Goal: Information Seeking & Learning: Learn about a topic

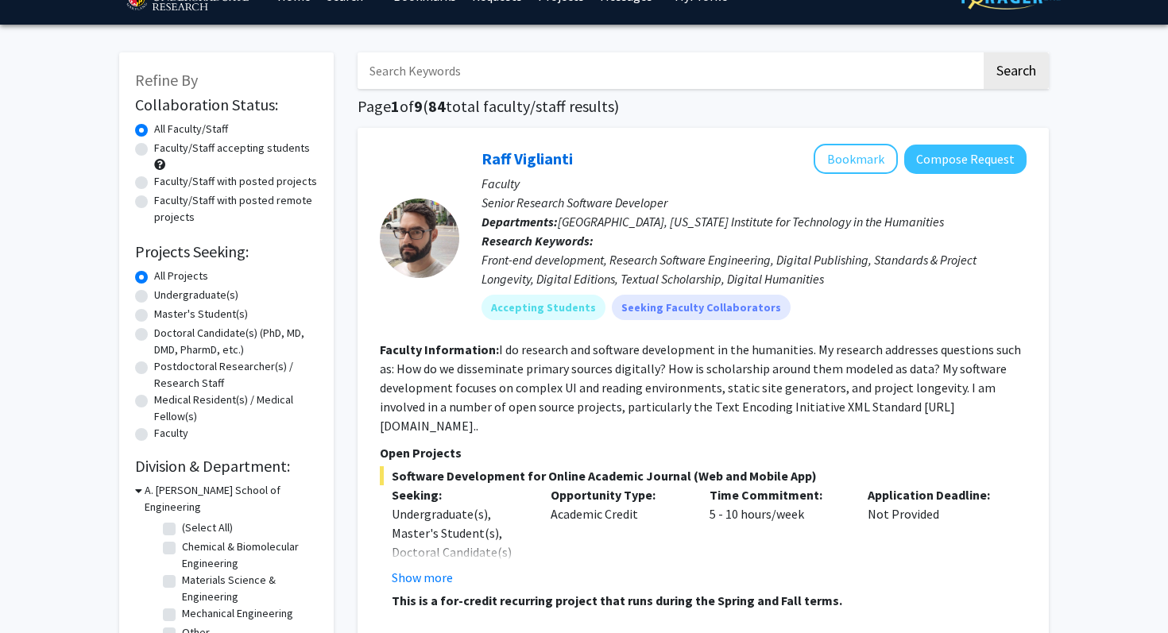
scroll to position [38, 0]
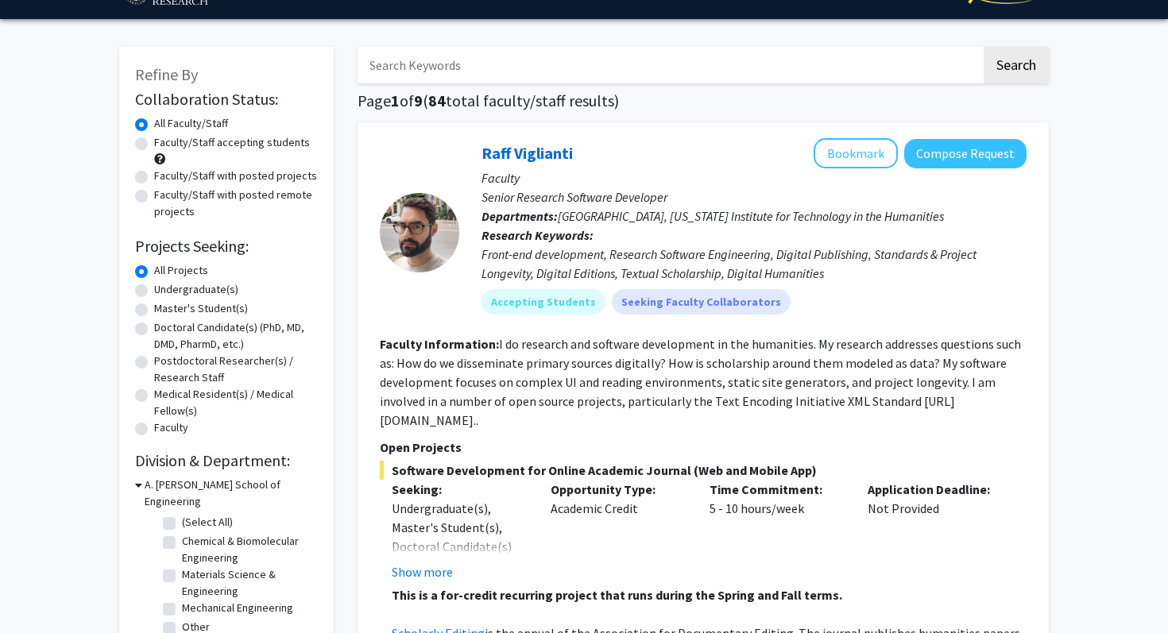
click at [155, 290] on label "Undergraduate(s)" at bounding box center [196, 289] width 84 height 17
click at [155, 290] on input "Undergraduate(s)" at bounding box center [159, 286] width 10 height 10
radio input "true"
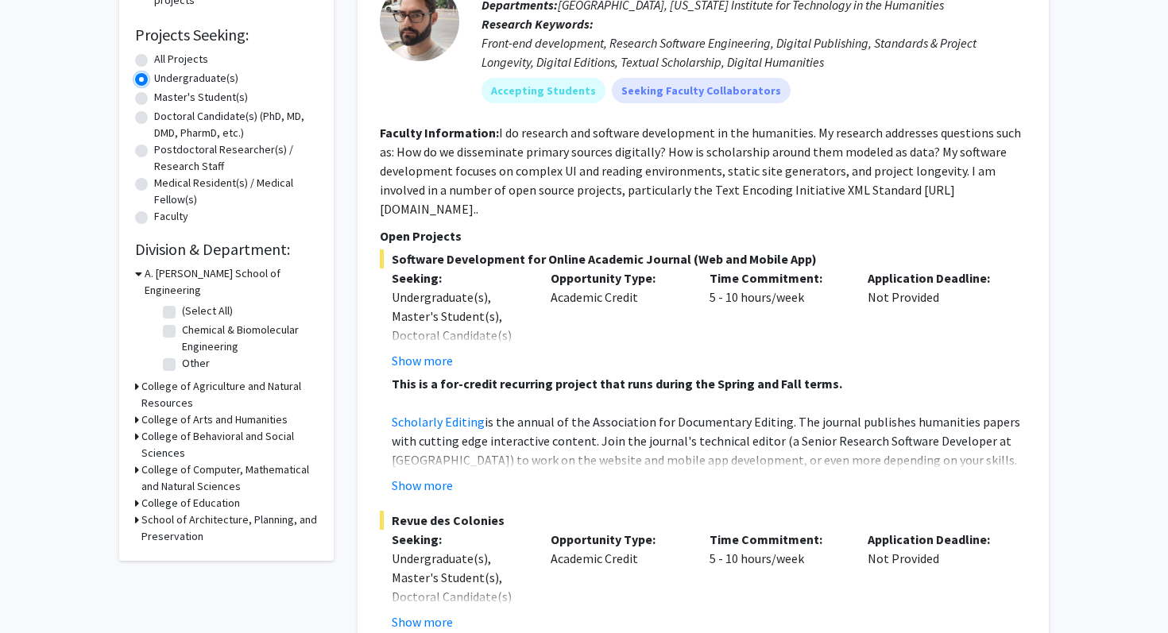
scroll to position [282, 0]
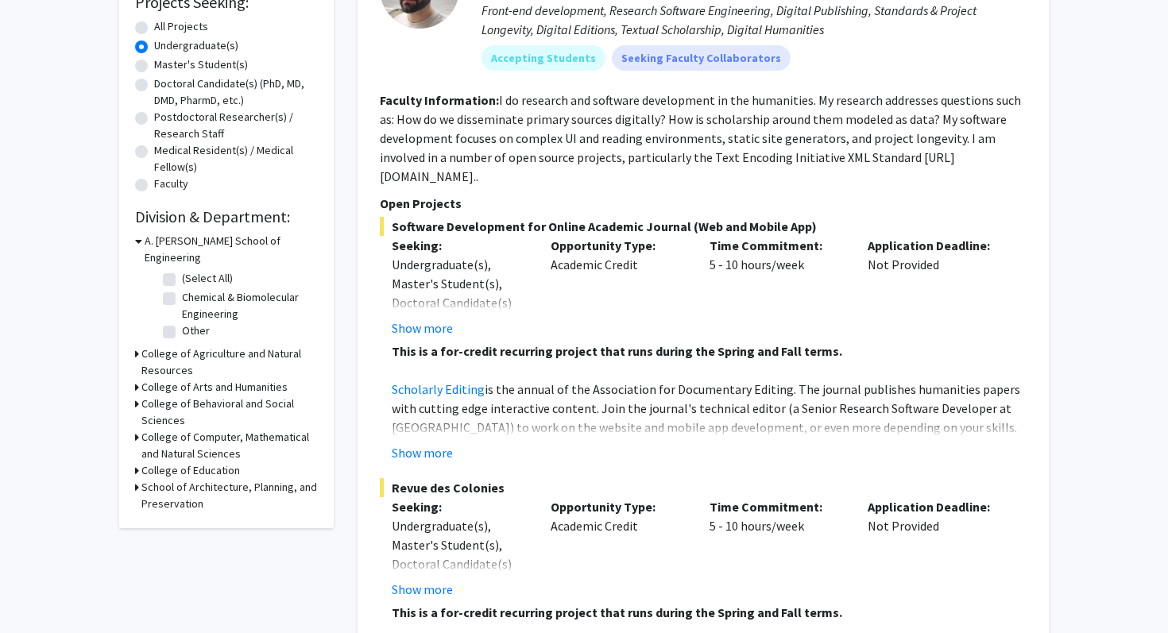
click at [171, 346] on h3 "College of Agriculture and Natural Resources" at bounding box center [229, 362] width 176 height 33
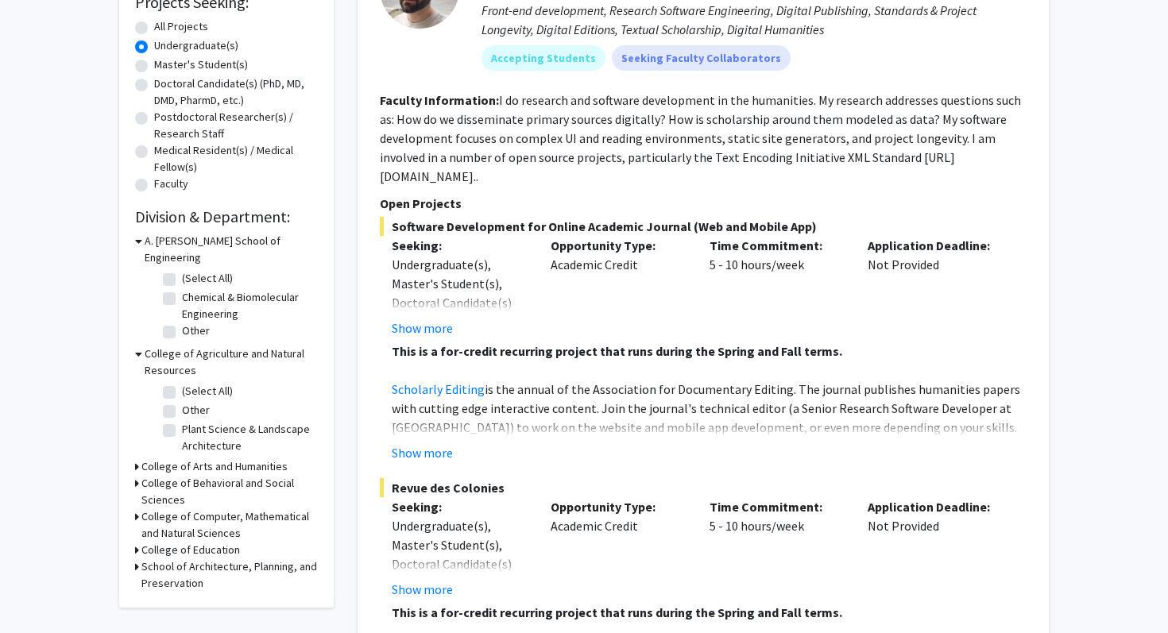
click at [179, 458] on h3 "College of Arts and Humanities" at bounding box center [214, 466] width 146 height 17
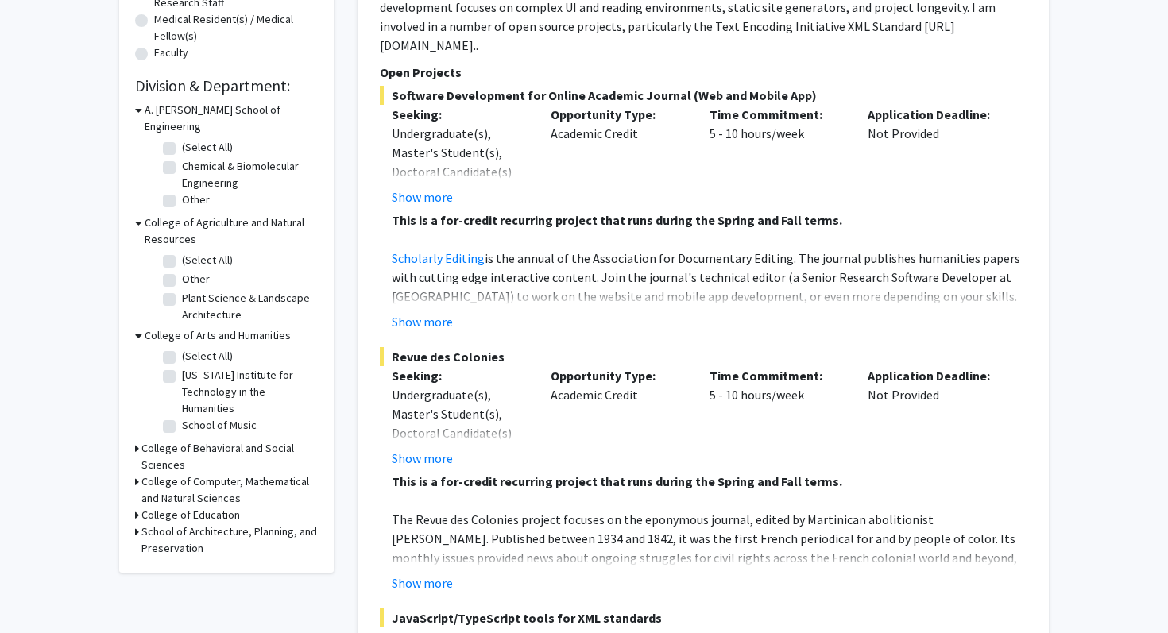
scroll to position [431, 0]
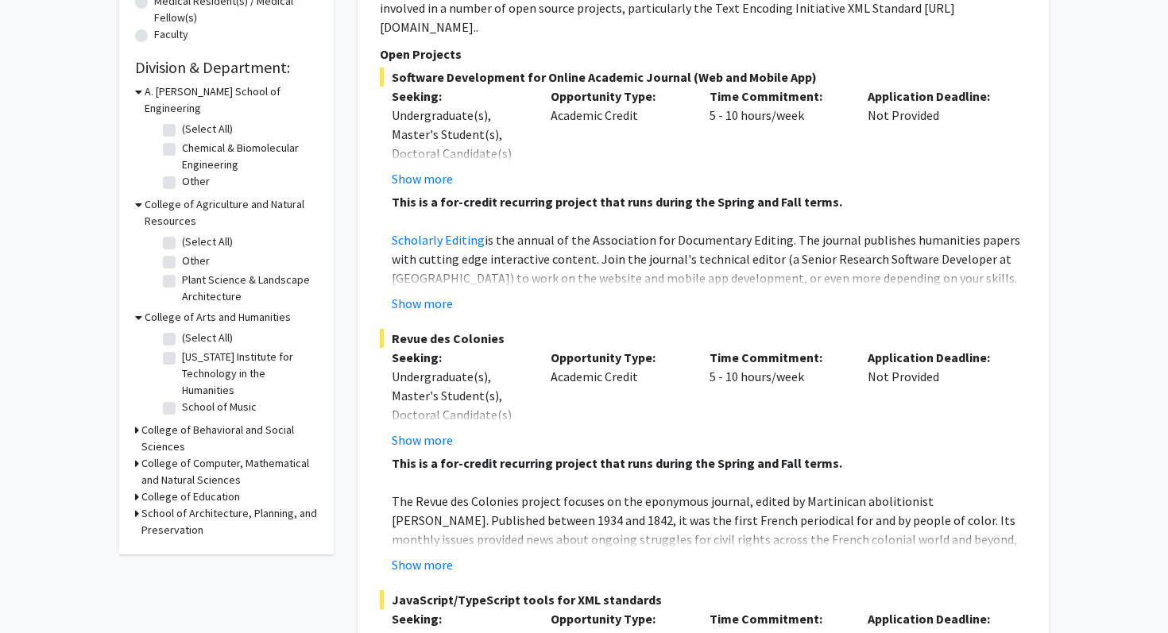
click at [179, 422] on h3 "College of Behavioral and Social Sciences" at bounding box center [229, 438] width 176 height 33
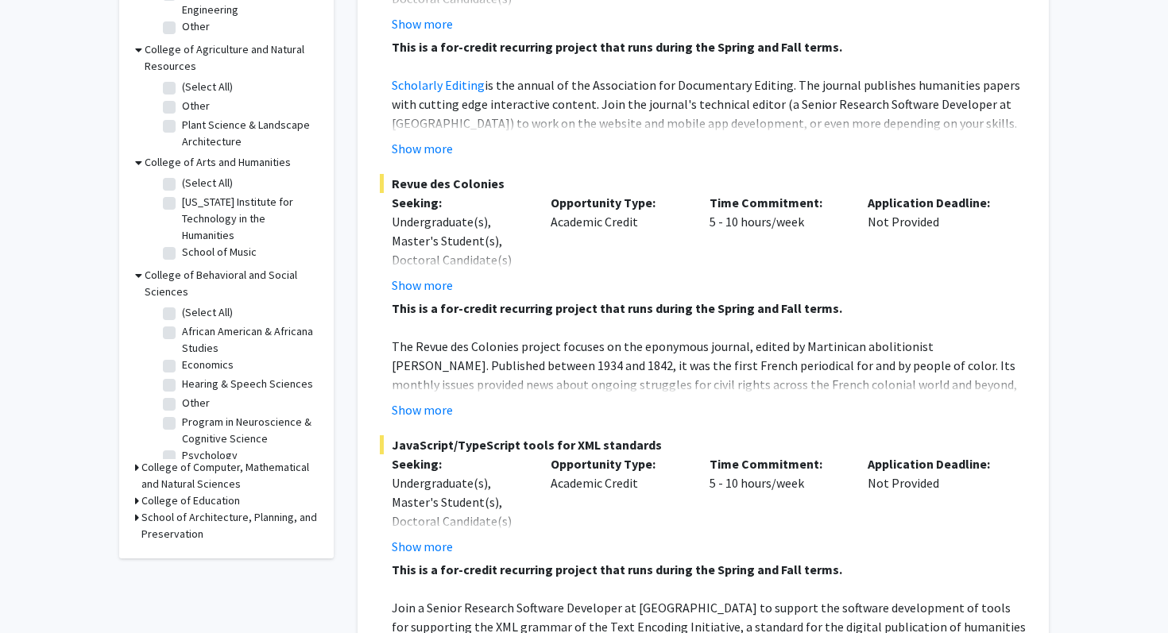
scroll to position [591, 0]
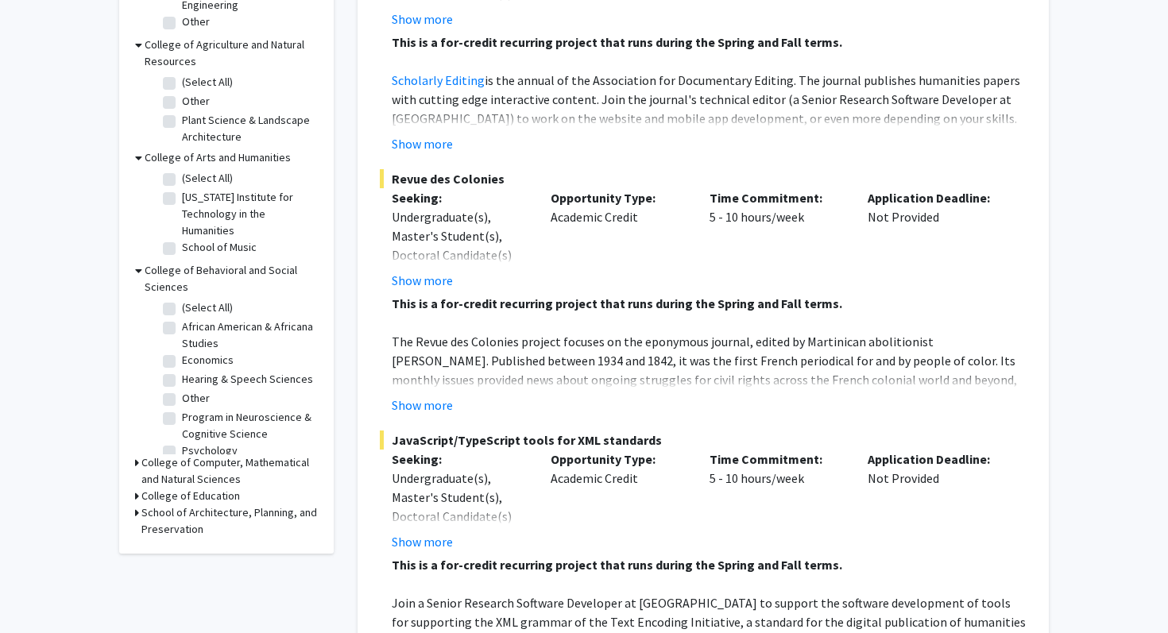
click at [182, 409] on label "Program in Neuroscience & Cognitive Science" at bounding box center [248, 425] width 132 height 33
click at [182, 409] on input "Program in Neuroscience & Cognitive Science" at bounding box center [187, 414] width 10 height 10
checkbox input "true"
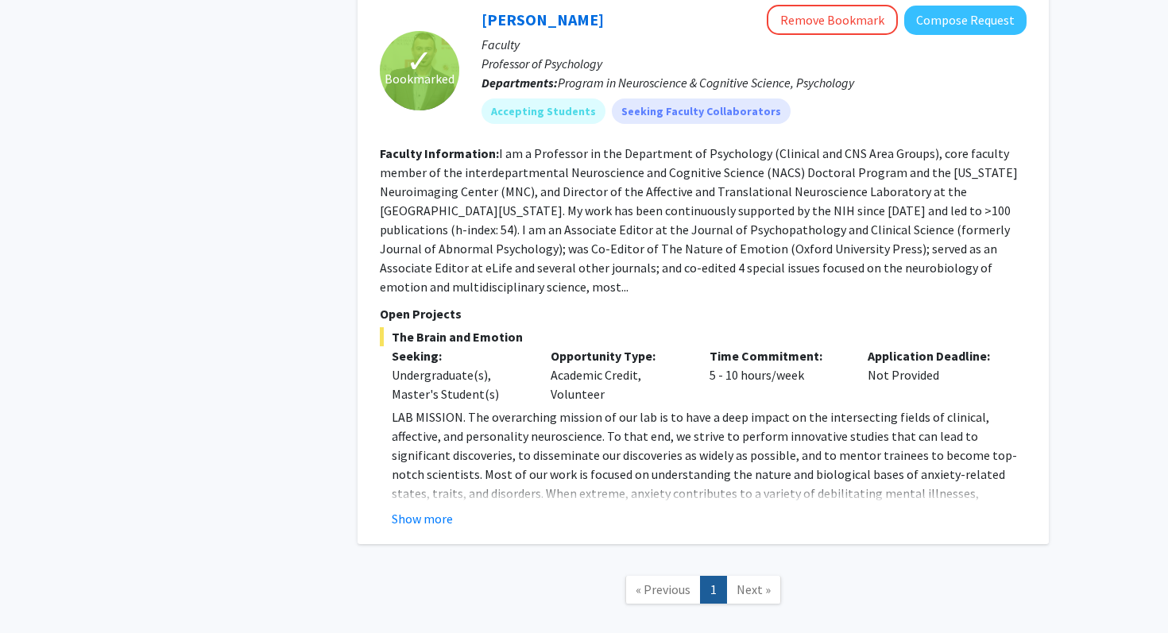
scroll to position [1046, 0]
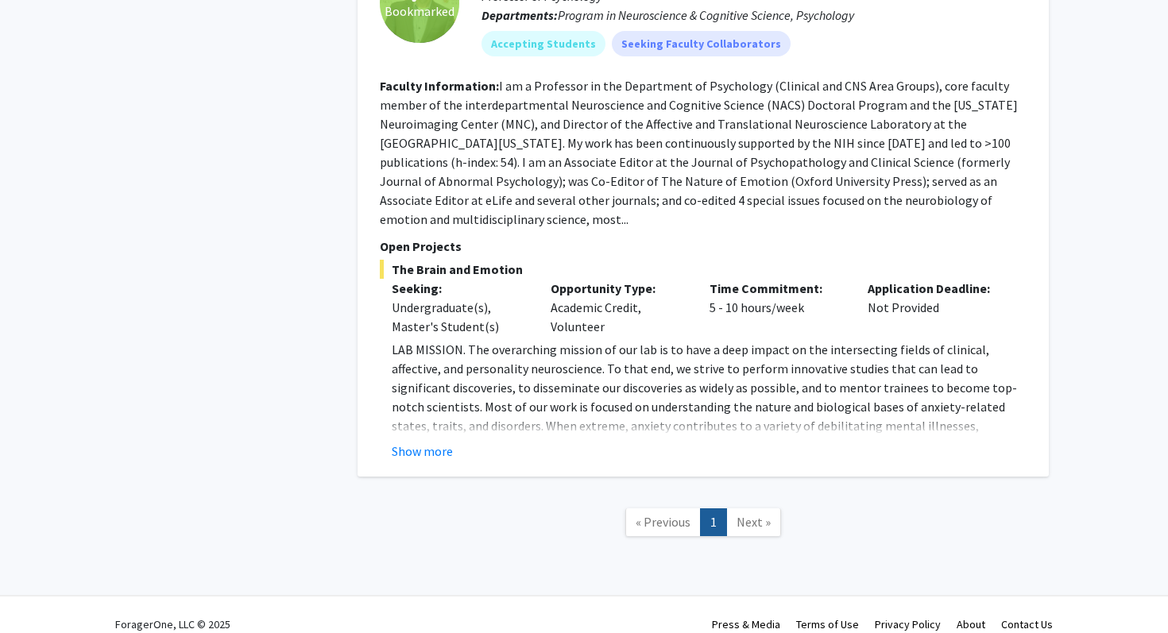
click at [750, 514] on span "Next »" at bounding box center [753, 522] width 34 height 16
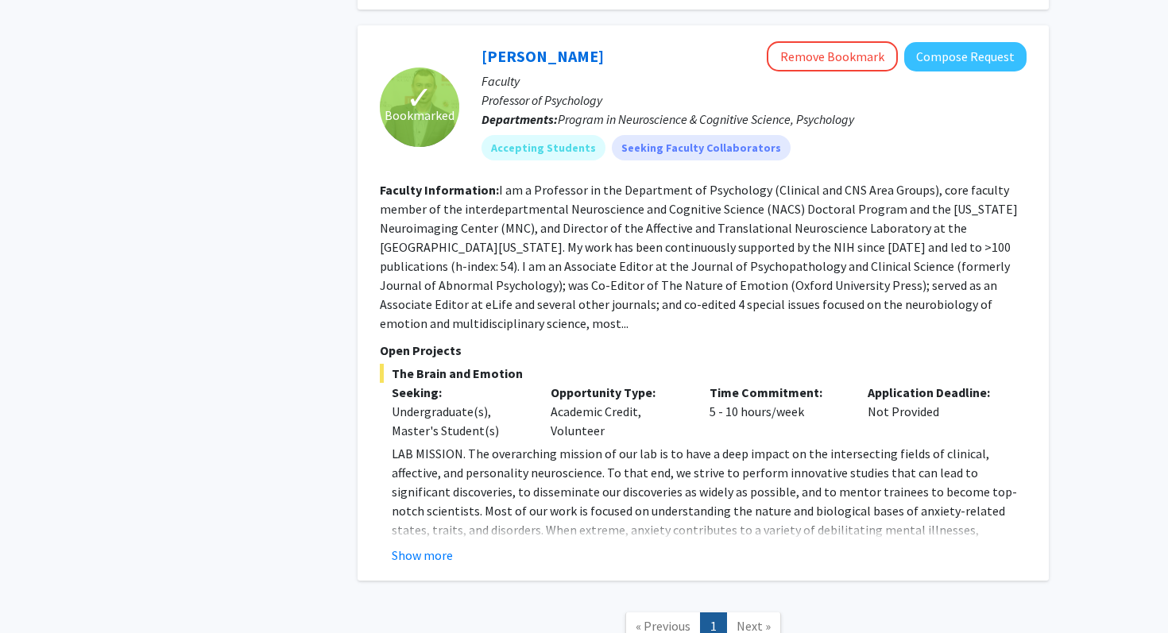
scroll to position [938, 0]
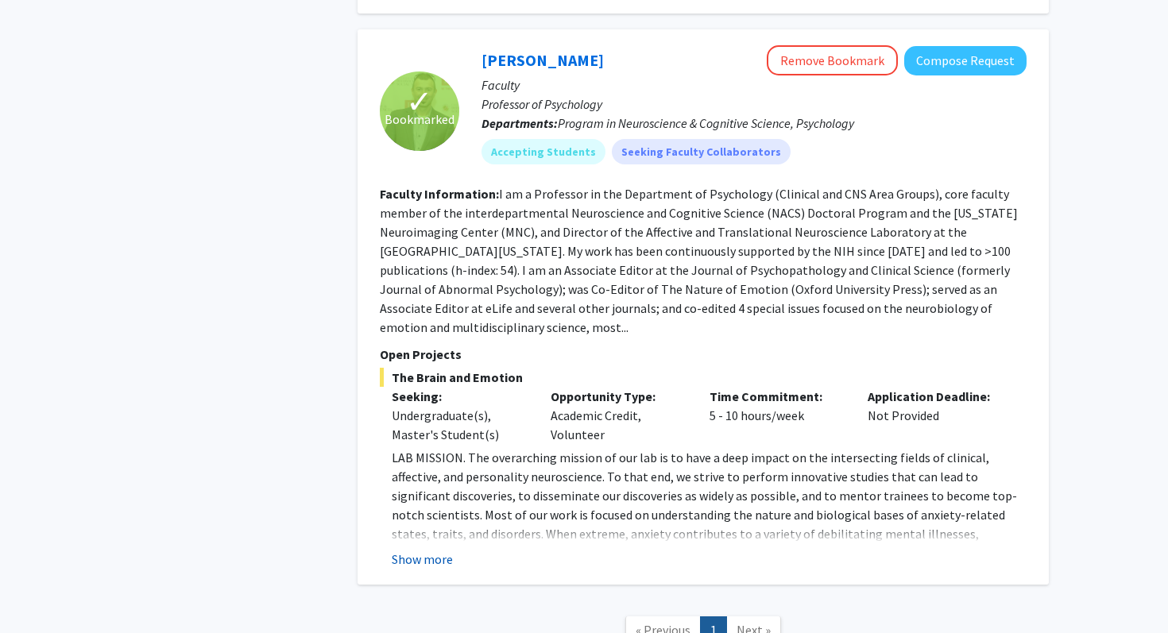
click at [438, 550] on button "Show more" at bounding box center [422, 559] width 61 height 19
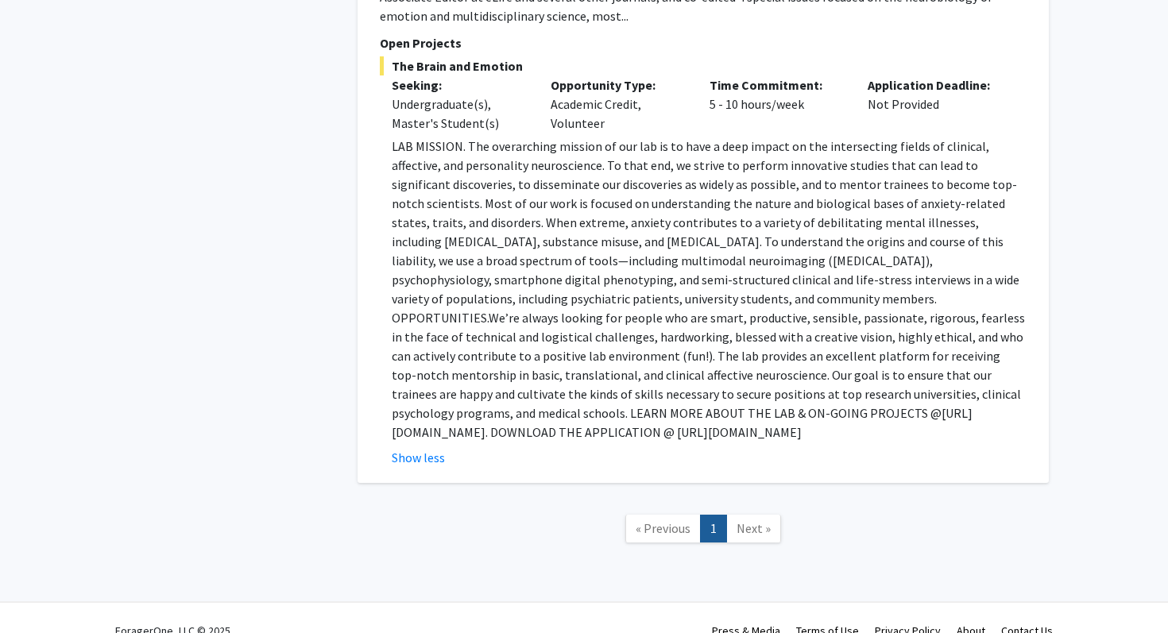
scroll to position [1256, 0]
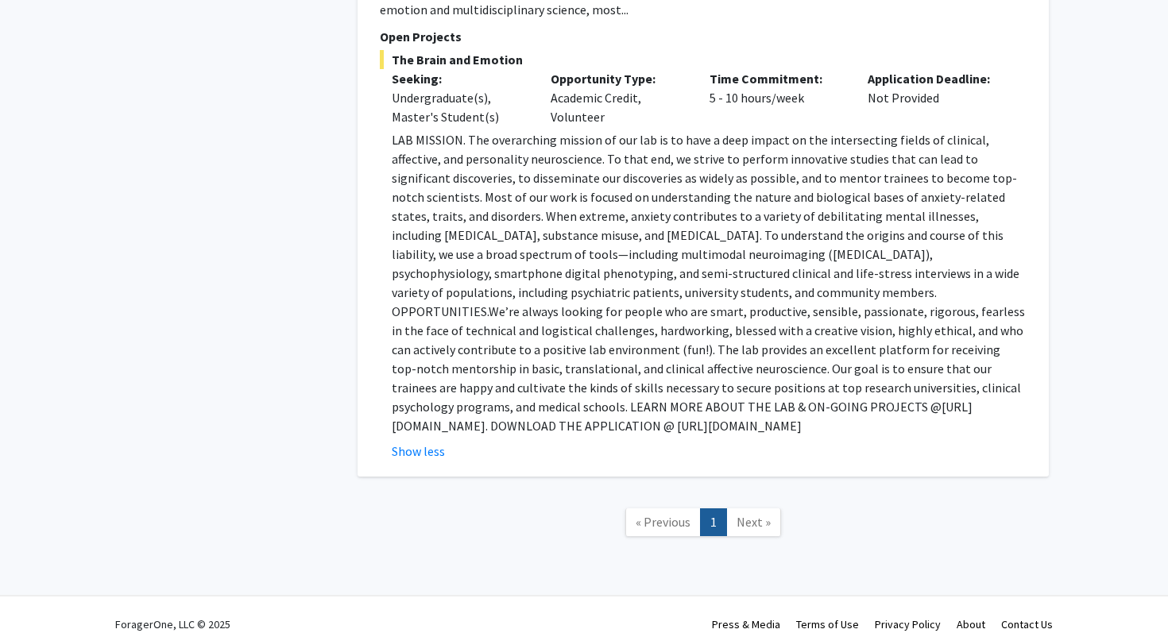
click at [442, 405] on p "LAB MISSION. The overarching mission of our lab is to have a deep impact on the…" at bounding box center [709, 282] width 635 height 305
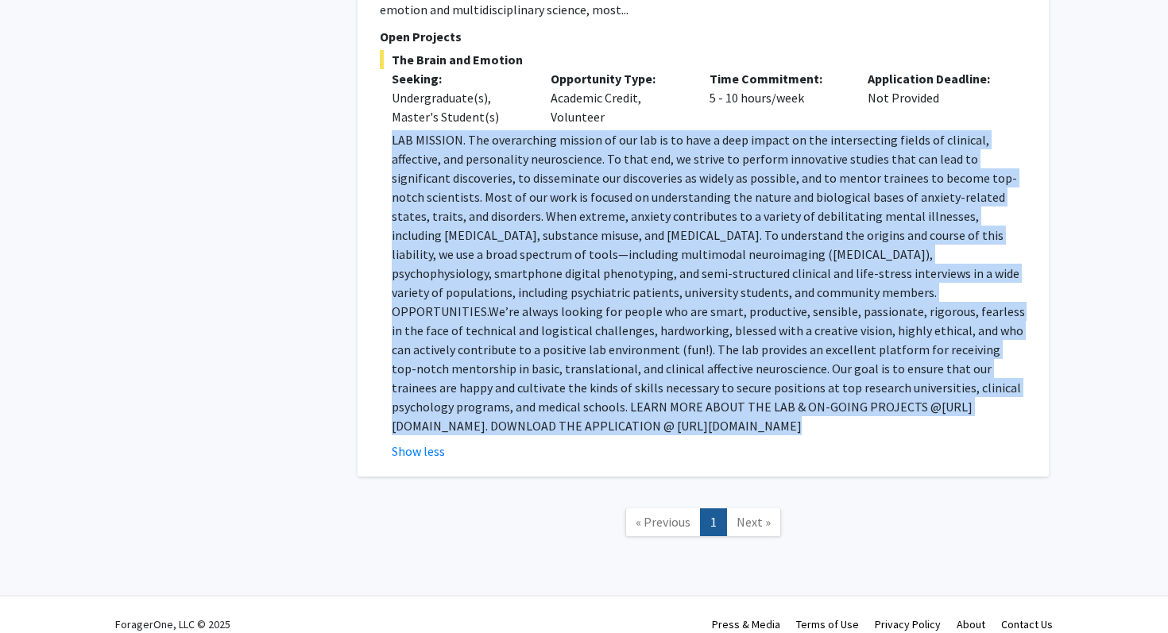
click at [442, 405] on p "LAB MISSION. The overarching mission of our lab is to have a deep impact on the…" at bounding box center [709, 282] width 635 height 305
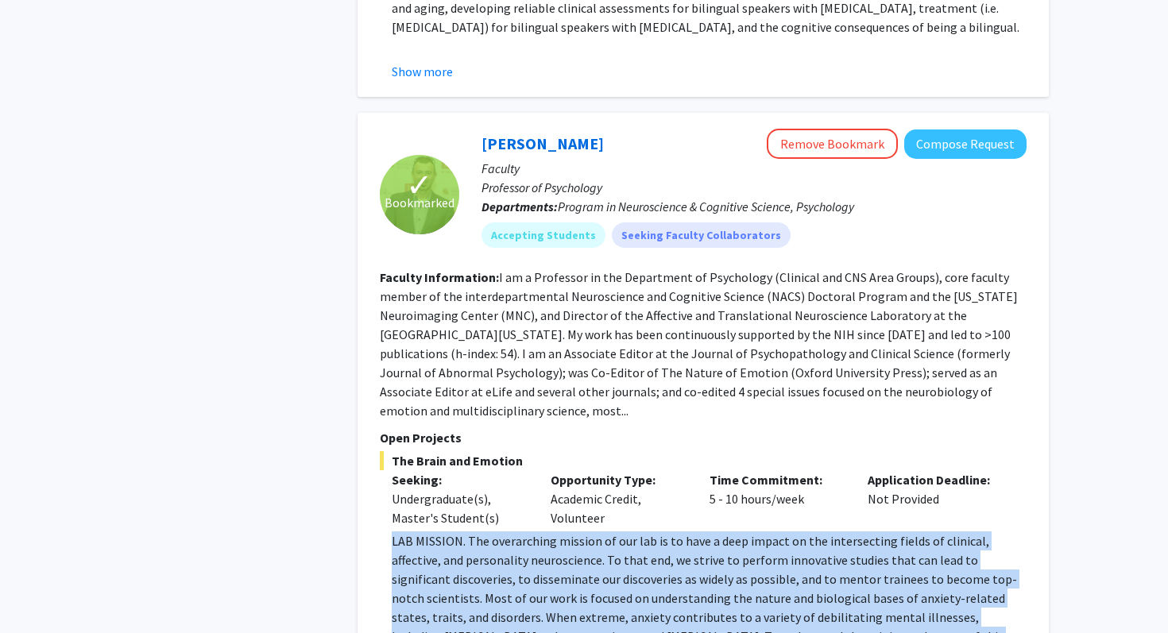
scroll to position [751, 0]
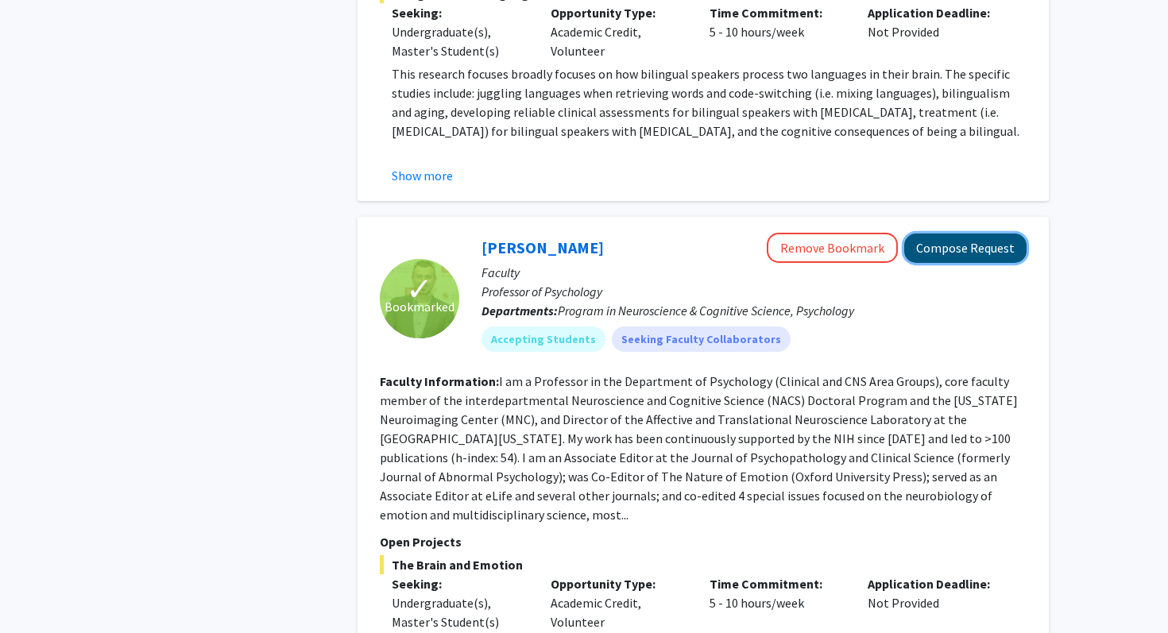
click at [948, 259] on button "Compose Request" at bounding box center [965, 248] width 122 height 29
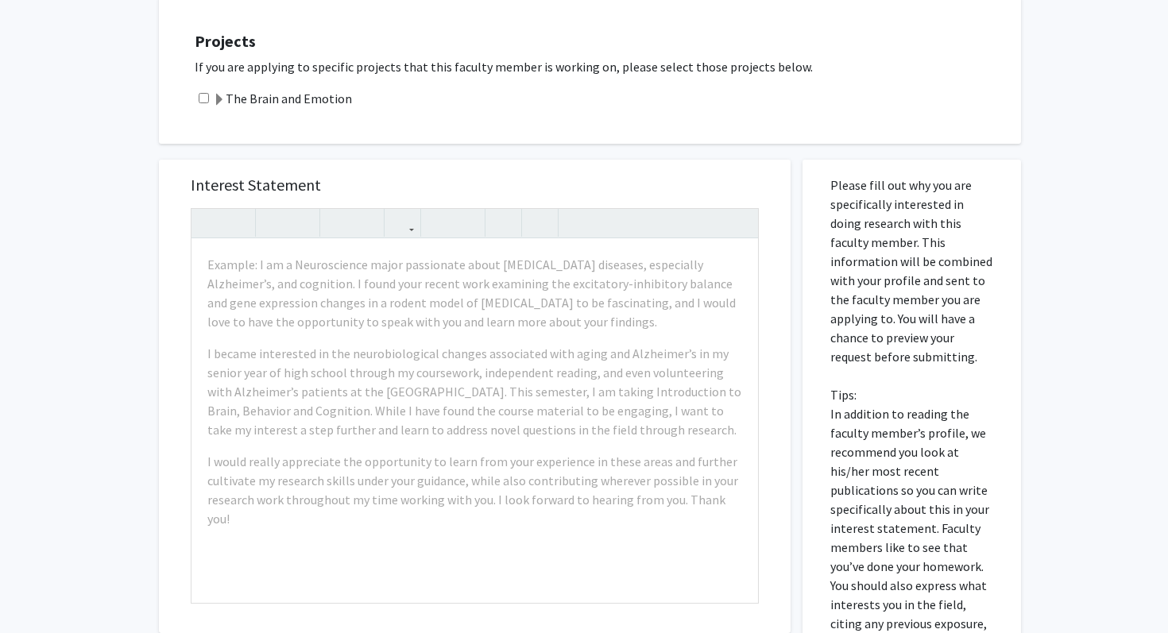
scroll to position [284, 0]
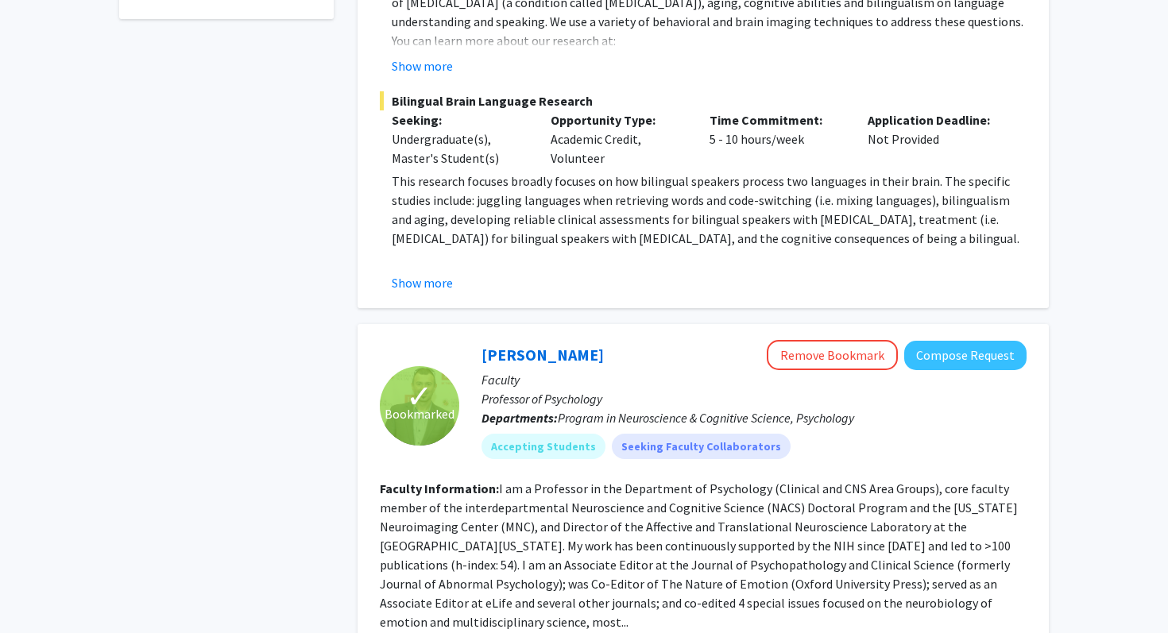
scroll to position [592, 0]
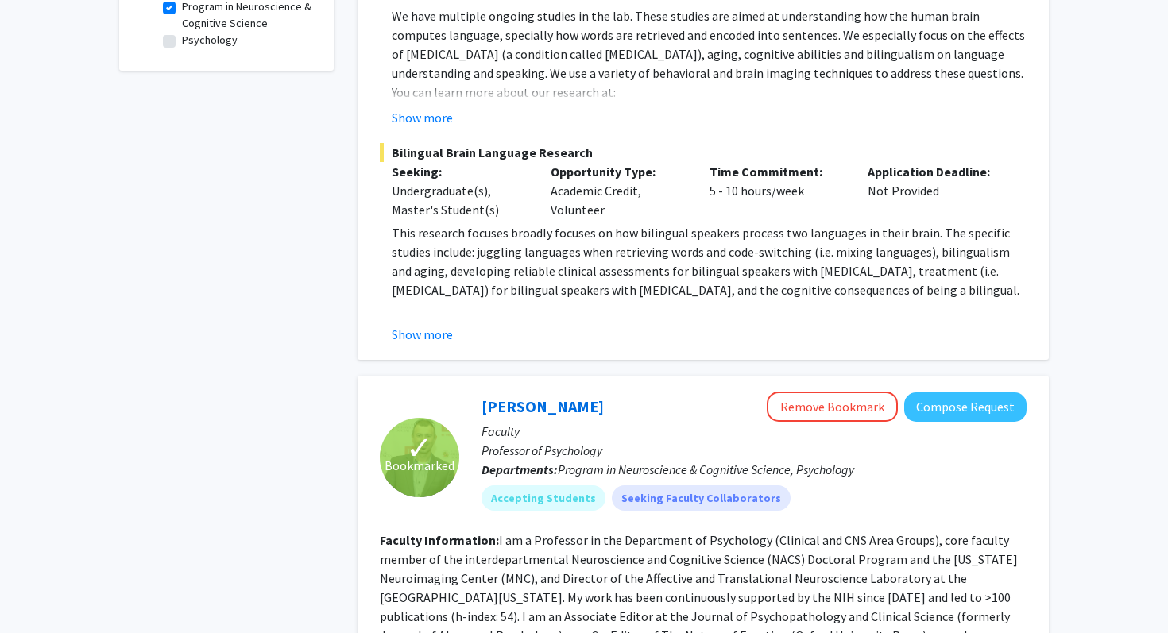
click at [418, 323] on fg-read-more "This research focuses broadly focuses on how bilingual speakers process two lan…" at bounding box center [703, 283] width 647 height 121
click at [417, 338] on button "Show more" at bounding box center [422, 334] width 61 height 19
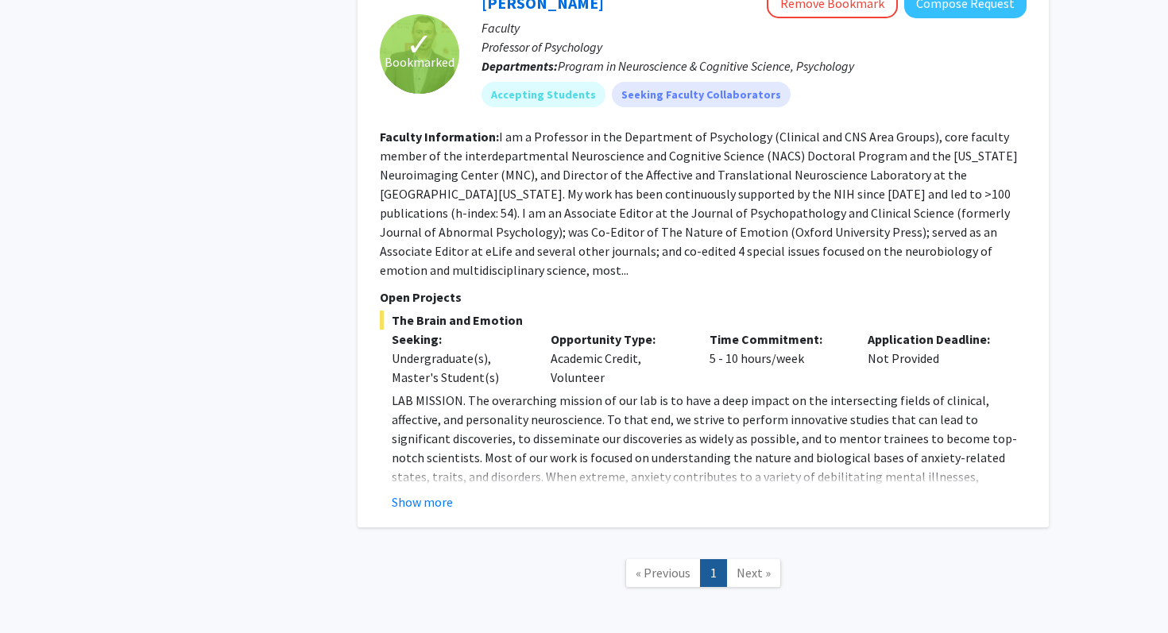
scroll to position [1111, 0]
click at [422, 491] on button "Show more" at bounding box center [422, 500] width 61 height 19
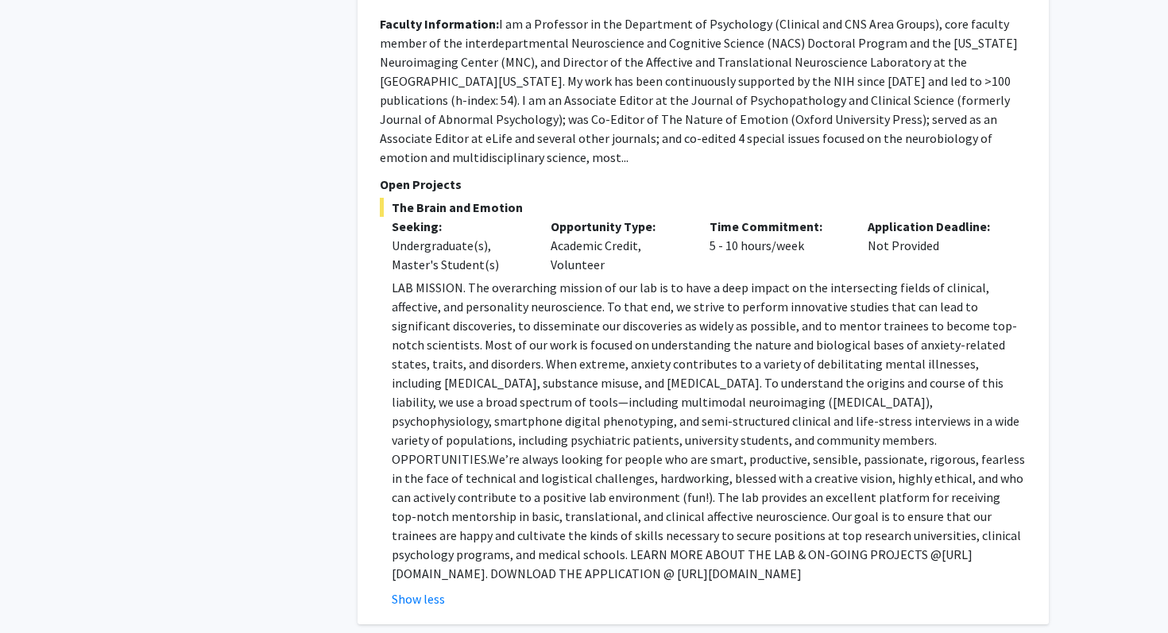
scroll to position [1370, 0]
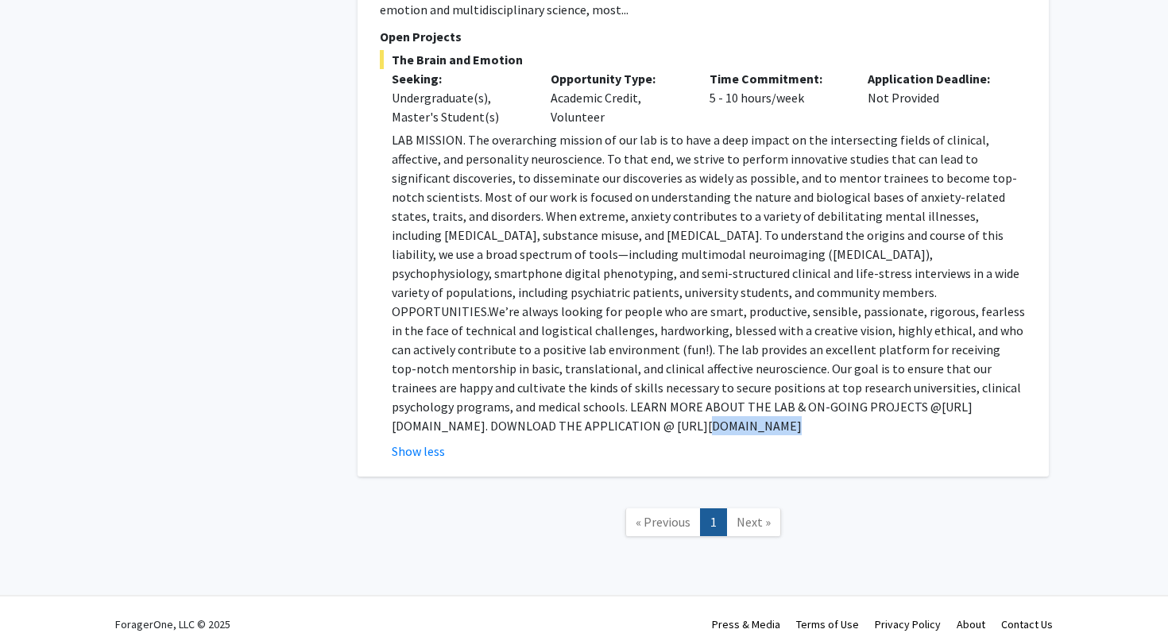
drag, startPoint x: 396, startPoint y: 408, endPoint x: 686, endPoint y: 413, distance: 290.0
click at [688, 414] on p "LAB MISSION. The overarching mission of our lab is to have a deep impact on the…" at bounding box center [709, 282] width 635 height 305
click at [643, 400] on p "LAB MISSION. The overarching mission of our lab is to have a deep impact on the…" at bounding box center [709, 282] width 635 height 305
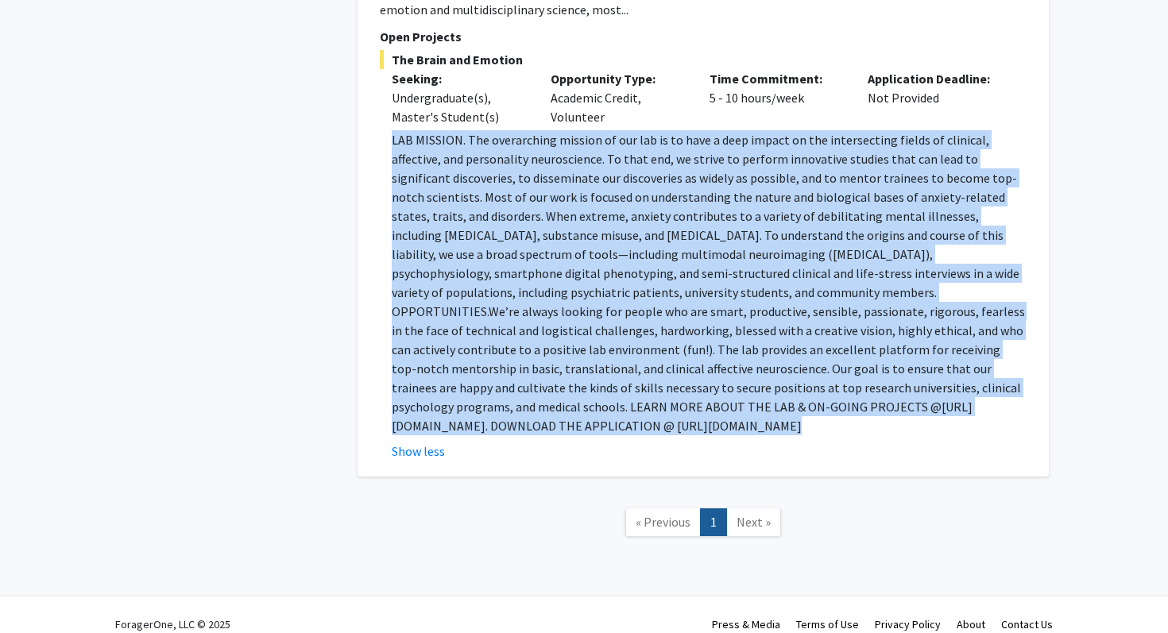
click at [643, 400] on p "LAB MISSION. The overarching mission of our lab is to have a deep impact on the…" at bounding box center [709, 282] width 635 height 305
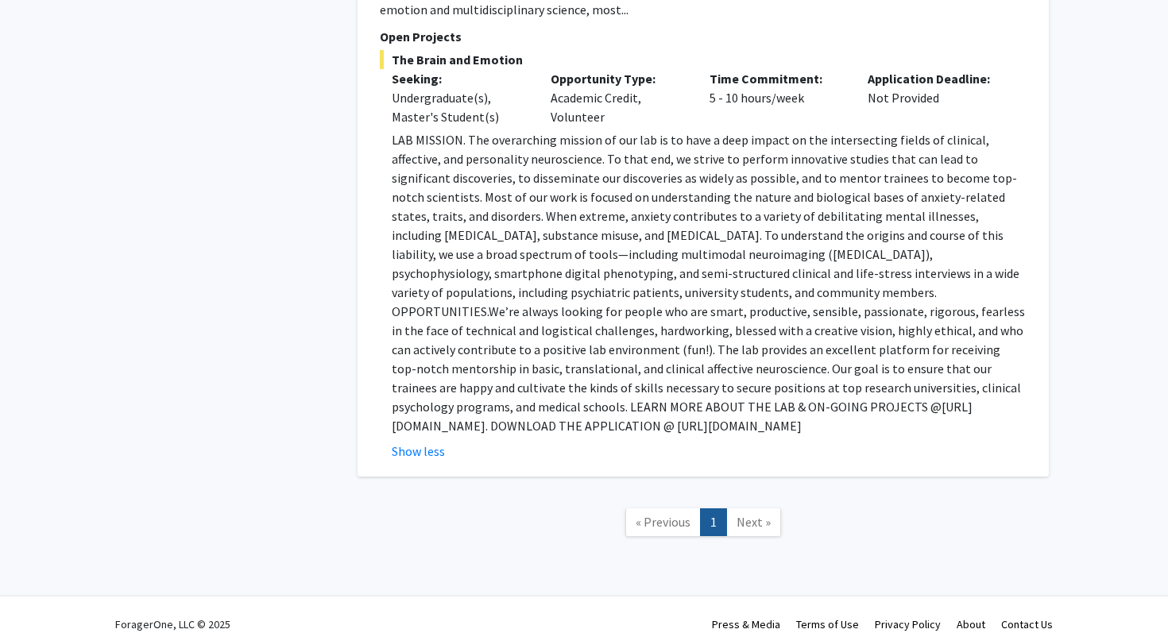
click at [697, 402] on p "LAB MISSION. The overarching mission of our lab is to have a deep impact on the…" at bounding box center [709, 282] width 635 height 305
drag, startPoint x: 740, startPoint y: 404, endPoint x: 369, endPoint y: 400, distance: 370.2
click at [369, 400] on div "✓ Bookmarked [PERSON_NAME] Remove Bookmark Compose Request Faculty Professor of…" at bounding box center [702, 94] width 691 height 765
copy p "[URL][DOMAIN_NAME]"
drag, startPoint x: 537, startPoint y: 391, endPoint x: 377, endPoint y: 380, distance: 160.8
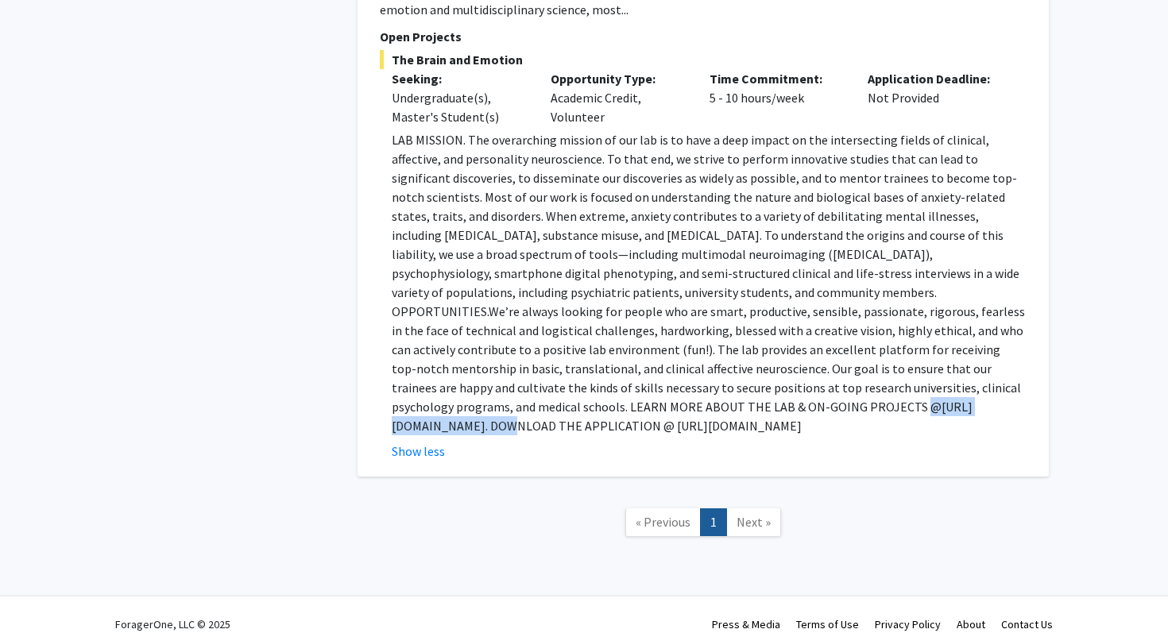
click at [377, 380] on div "✓ Bookmarked [PERSON_NAME] Remove Bookmark Compose Request Faculty Professor of…" at bounding box center [702, 94] width 691 height 765
copy p "@ [URL][DOMAIN_NAME]"
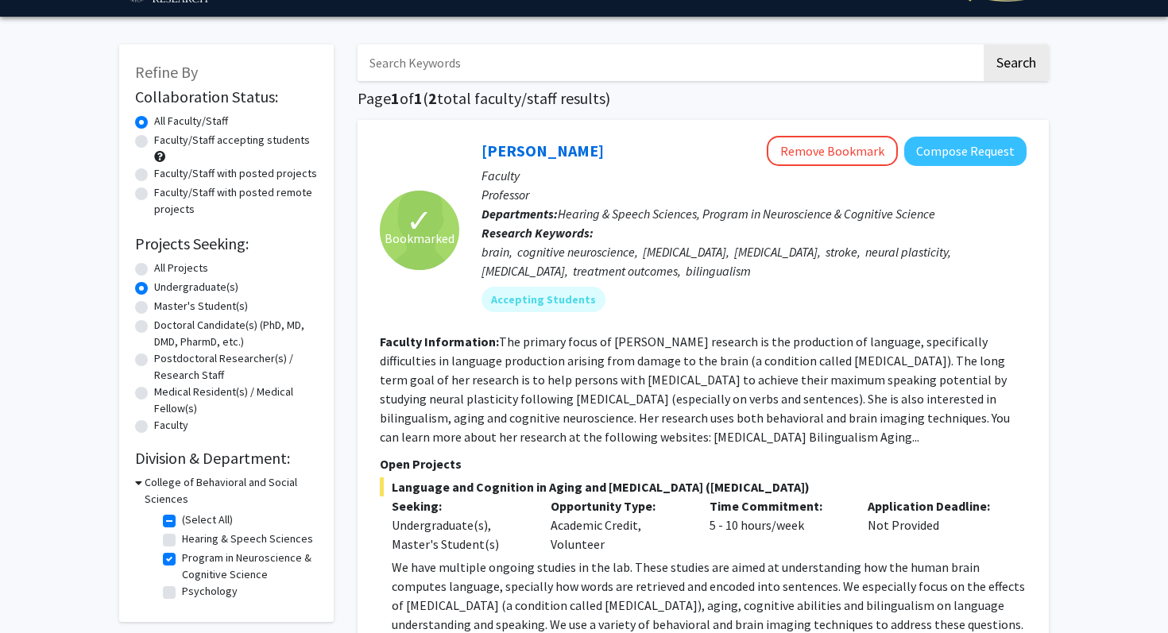
scroll to position [0, 0]
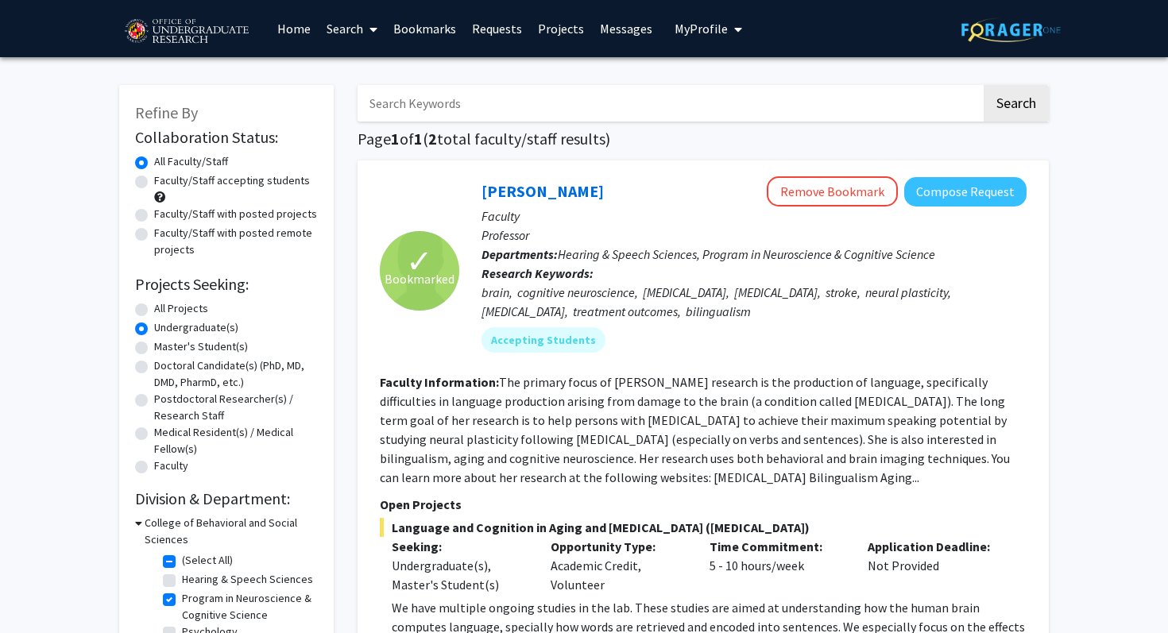
click at [633, 145] on h1 "Page 1 of 1 ( 2 total faculty/staff results)" at bounding box center [702, 138] width 691 height 19
